Goal: Use online tool/utility: Utilize a website feature to perform a specific function

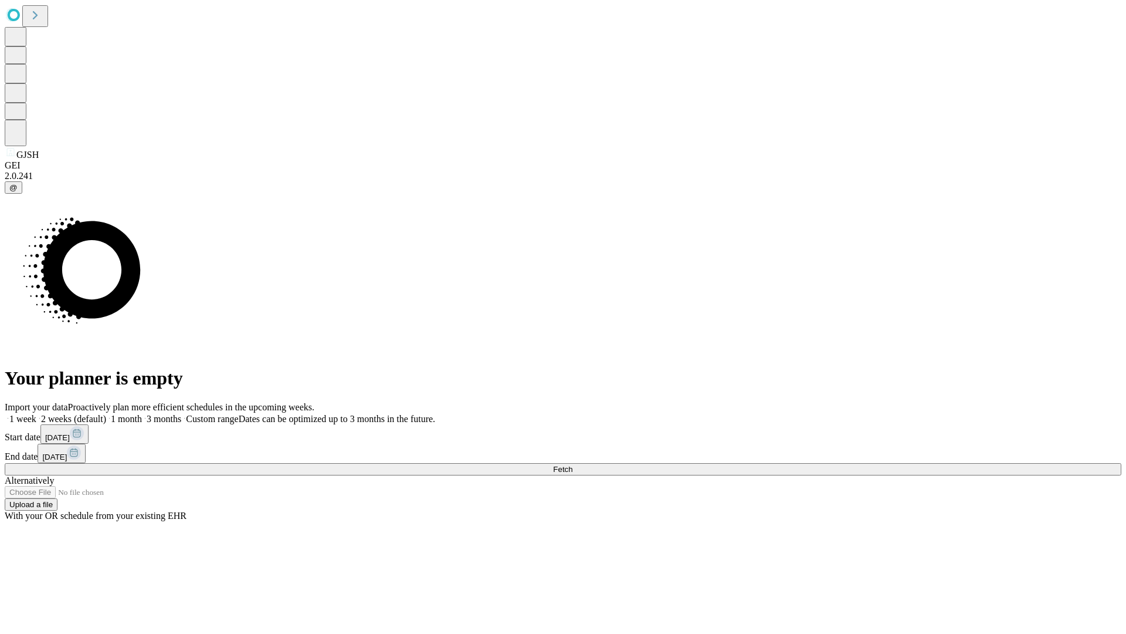
click at [573, 465] on span "Fetch" at bounding box center [562, 469] width 19 height 9
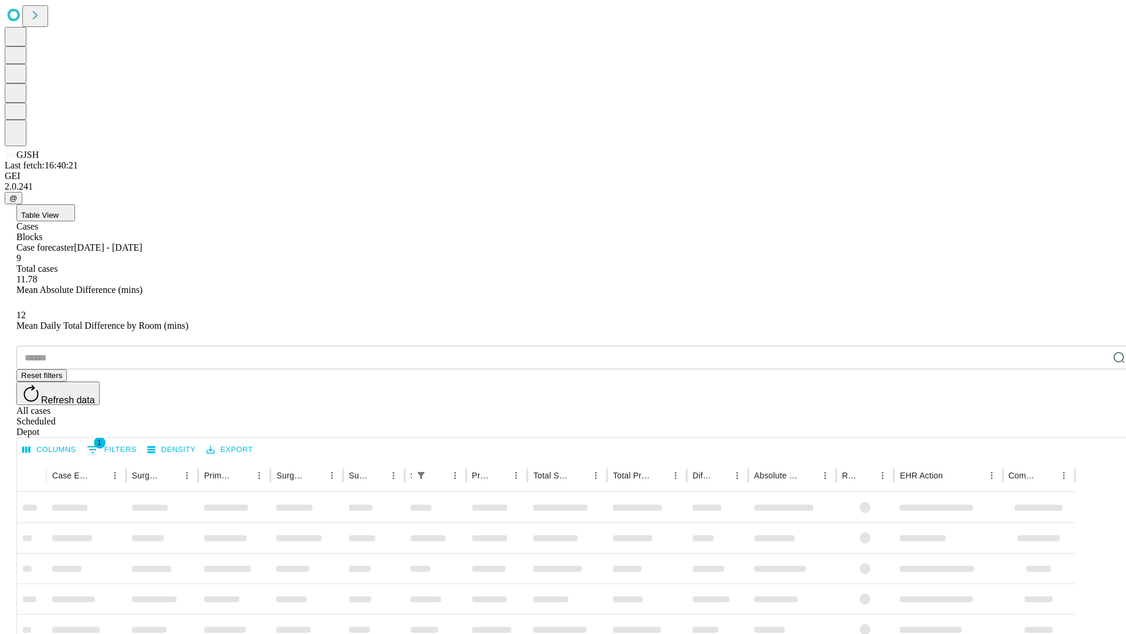
click at [59, 211] on span "Table View" at bounding box center [40, 215] width 38 height 9
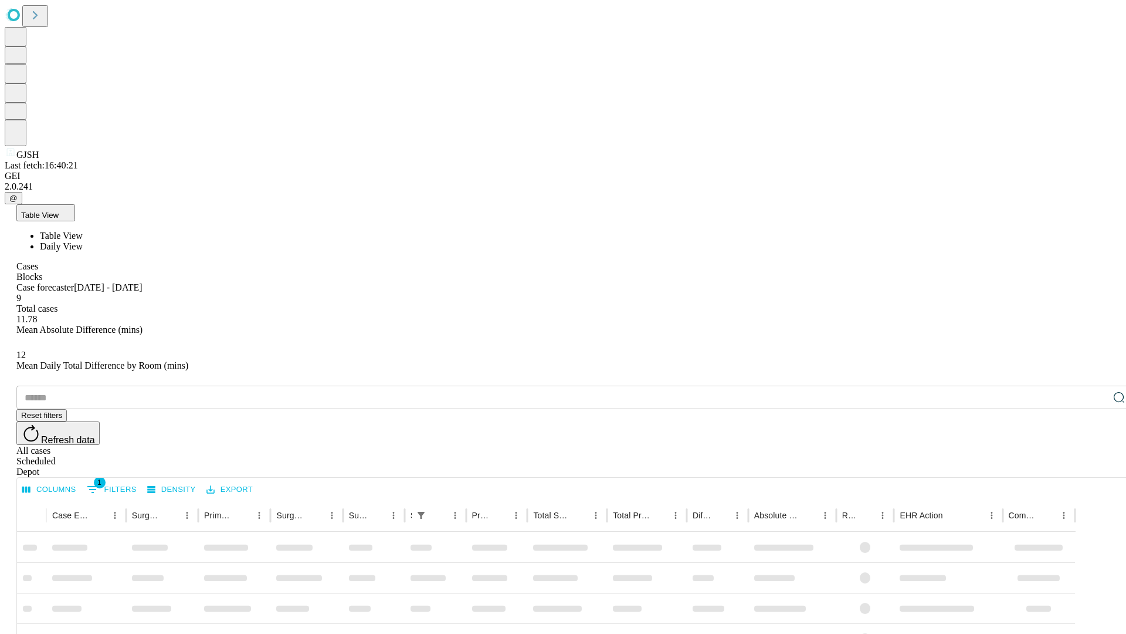
click at [83, 241] on span "Daily View" at bounding box center [61, 246] width 43 height 10
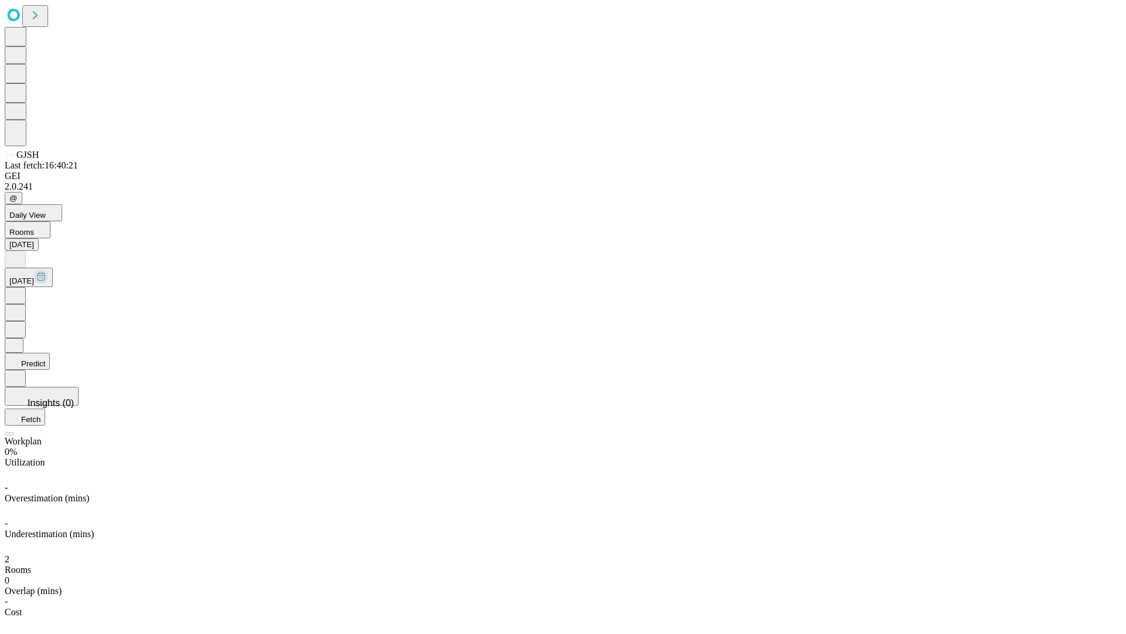
click at [50, 353] on button "Predict" at bounding box center [27, 361] width 45 height 17
